Goal: Register for event/course

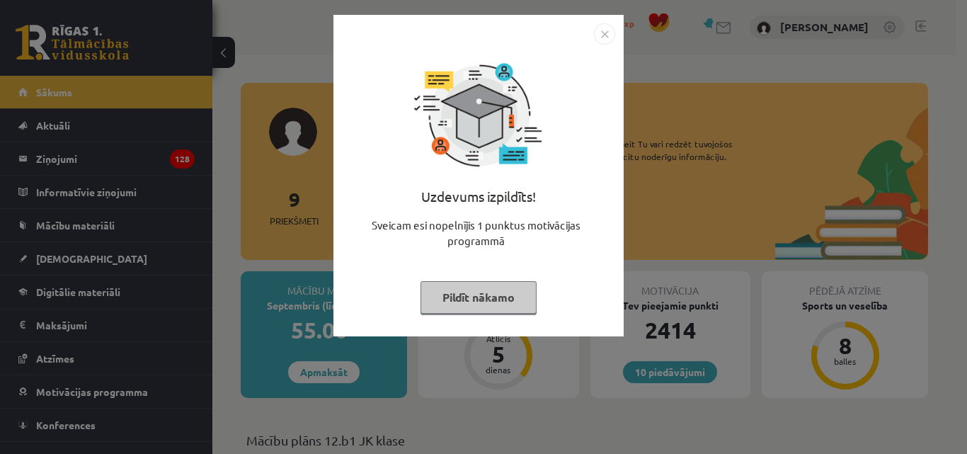
click at [449, 310] on button "Pildīt nākamo" at bounding box center [478, 297] width 116 height 33
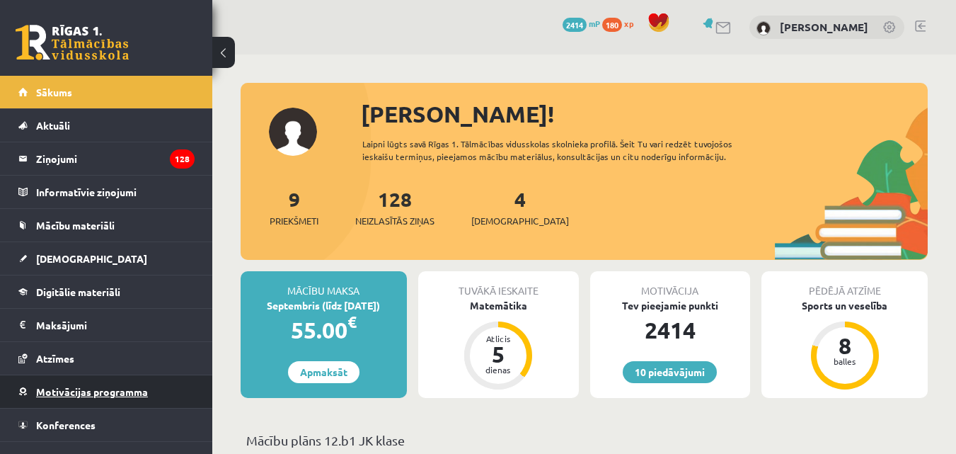
scroll to position [21, 0]
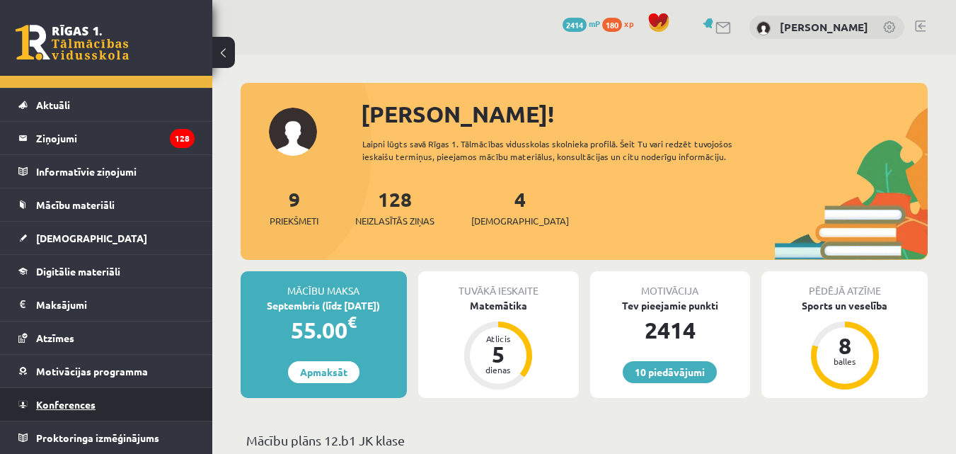
click at [84, 402] on span "Konferences" at bounding box center [65, 404] width 59 height 13
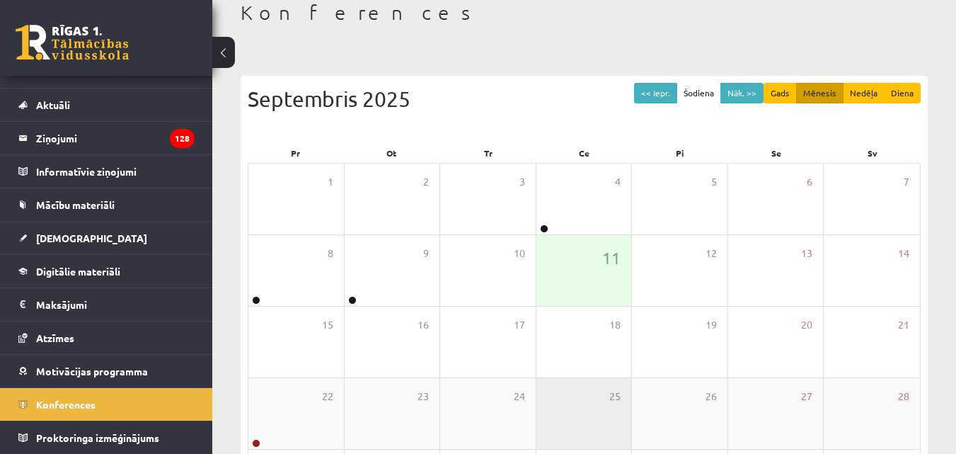
scroll to position [81, 0]
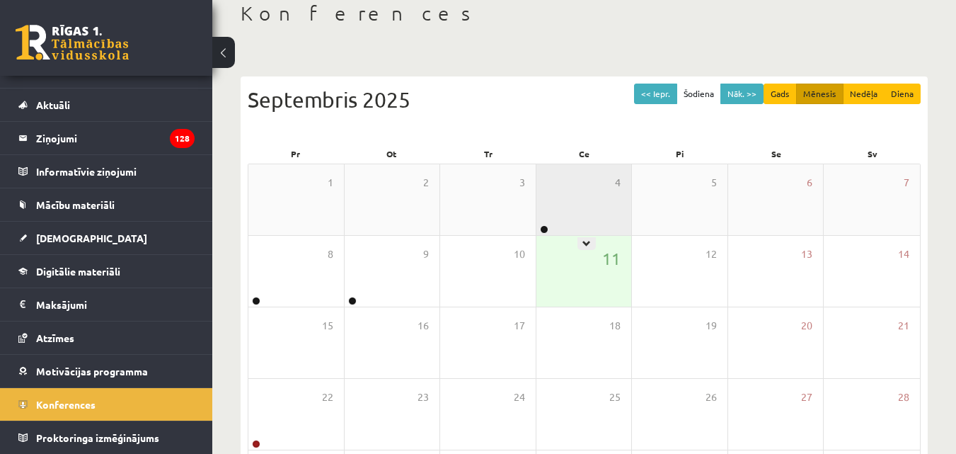
click at [571, 203] on div "4" at bounding box center [584, 199] width 96 height 71
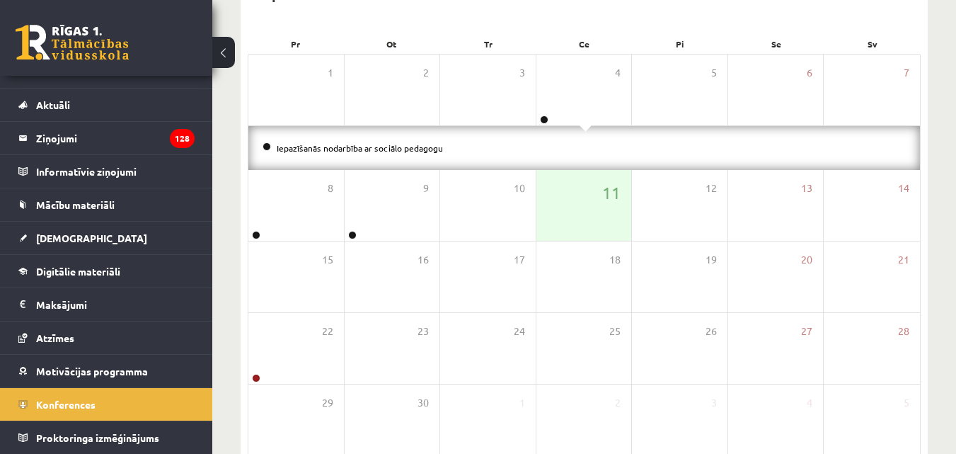
scroll to position [223, 0]
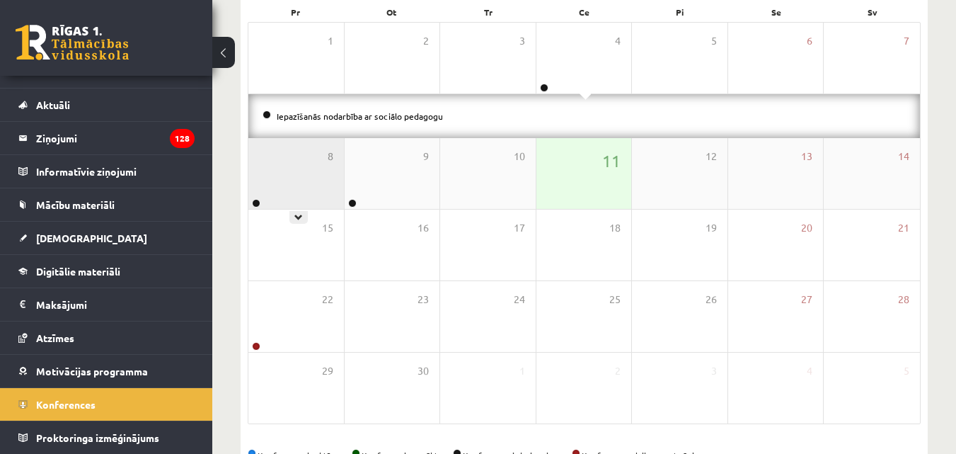
click at [282, 194] on div "8" at bounding box center [296, 173] width 96 height 71
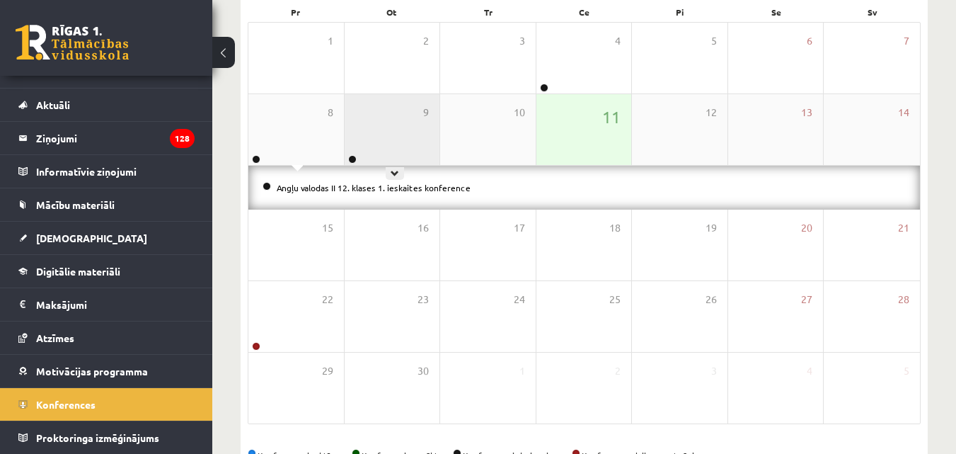
click at [396, 141] on div "9" at bounding box center [393, 129] width 96 height 71
click at [390, 143] on div "9" at bounding box center [393, 129] width 96 height 71
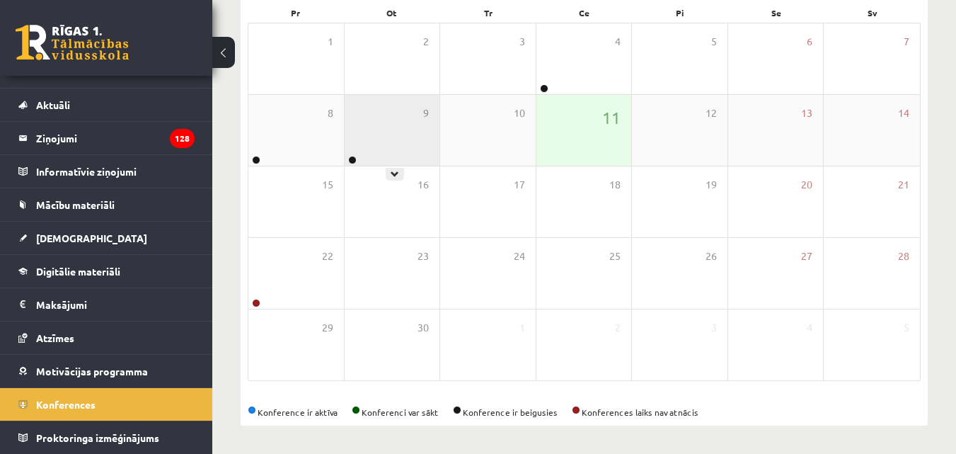
click at [367, 149] on div "9" at bounding box center [393, 130] width 96 height 71
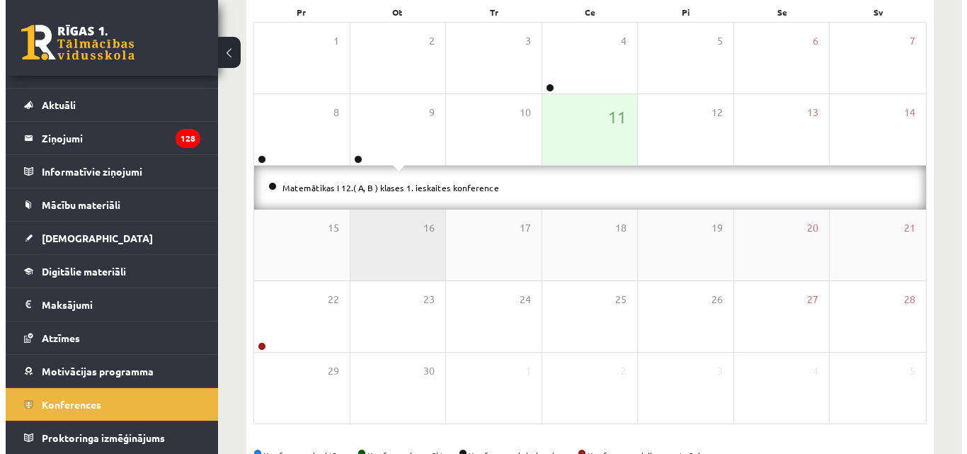
scroll to position [11, 0]
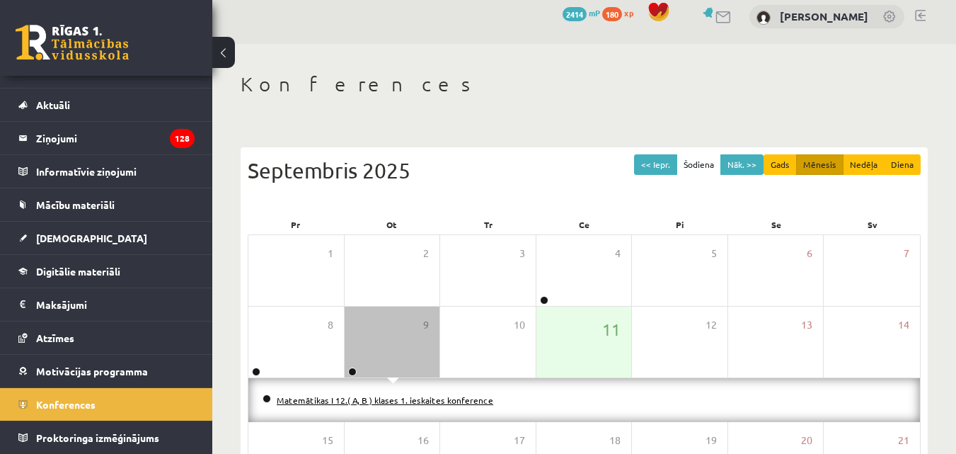
click at [357, 398] on link "Matemātikas I 12.( A, B ) klases 1. ieskaites konference" at bounding box center [385, 399] width 217 height 11
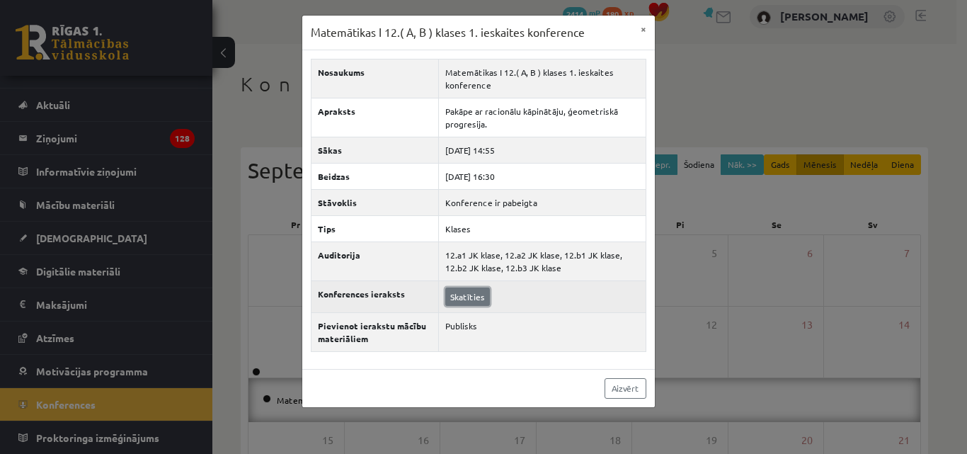
click at [469, 294] on link "Skatīties" at bounding box center [467, 296] width 45 height 18
